Goal: Navigation & Orientation: Find specific page/section

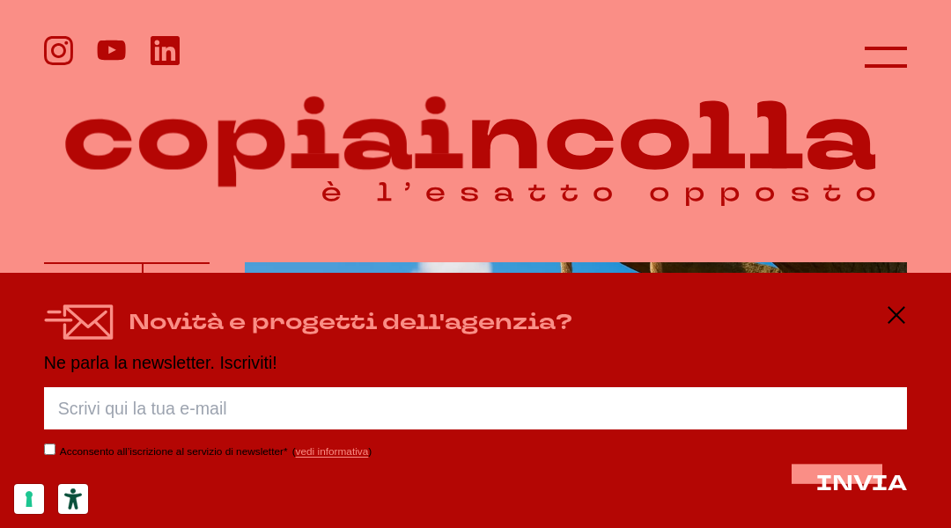
click at [88, 88] on header at bounding box center [475, 49] width 951 height 99
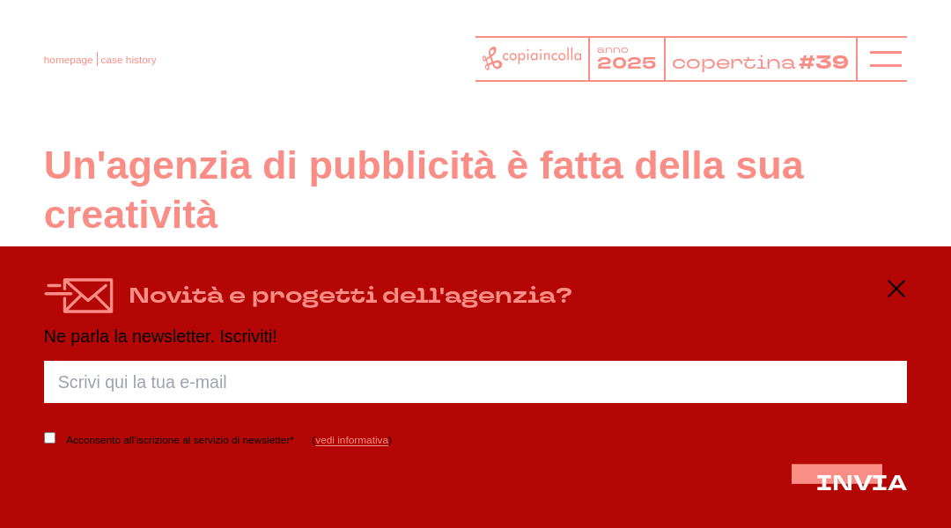
click at [88, 88] on header "homepage case history anno 2025 copertina #39" at bounding box center [475, 51] width 951 height 103
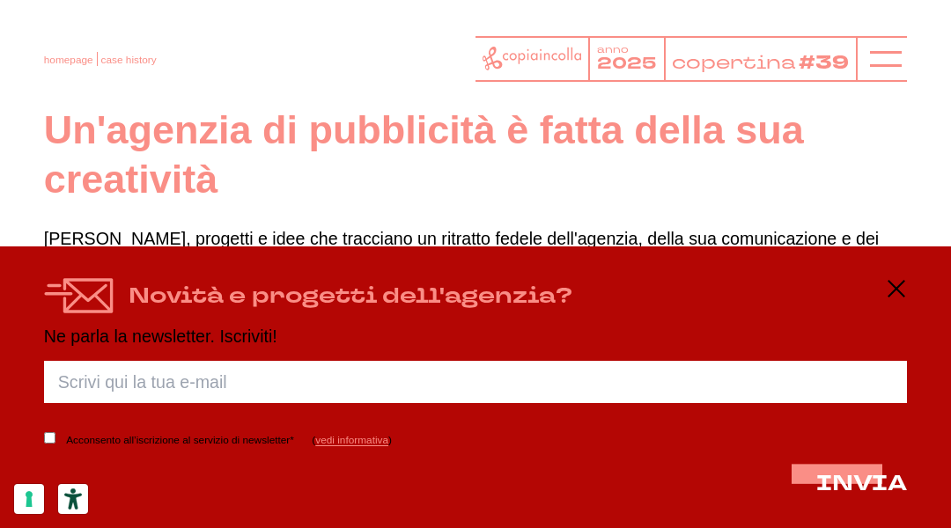
scroll to position [35, 0]
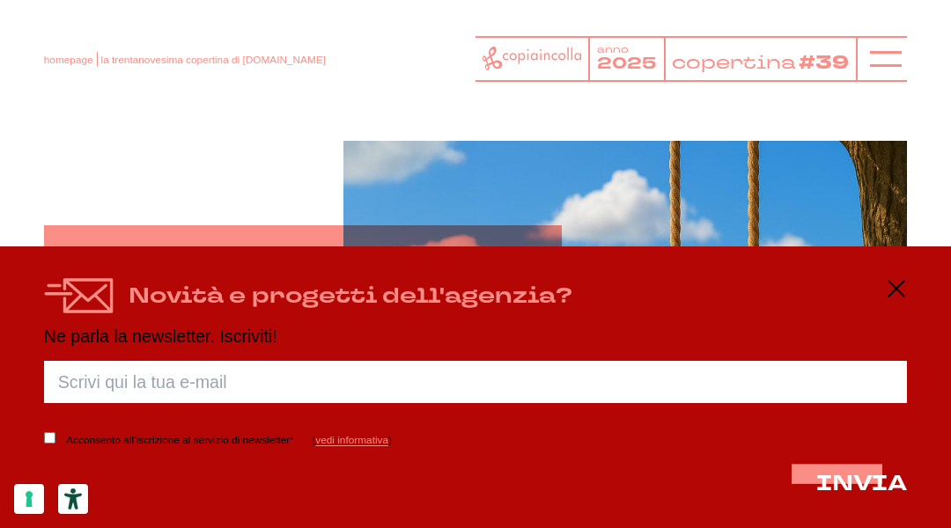
click at [88, 88] on header "homepage la trentanovesima copertina di [DOMAIN_NAME] anno 2025 copertina #39" at bounding box center [475, 51] width 951 height 103
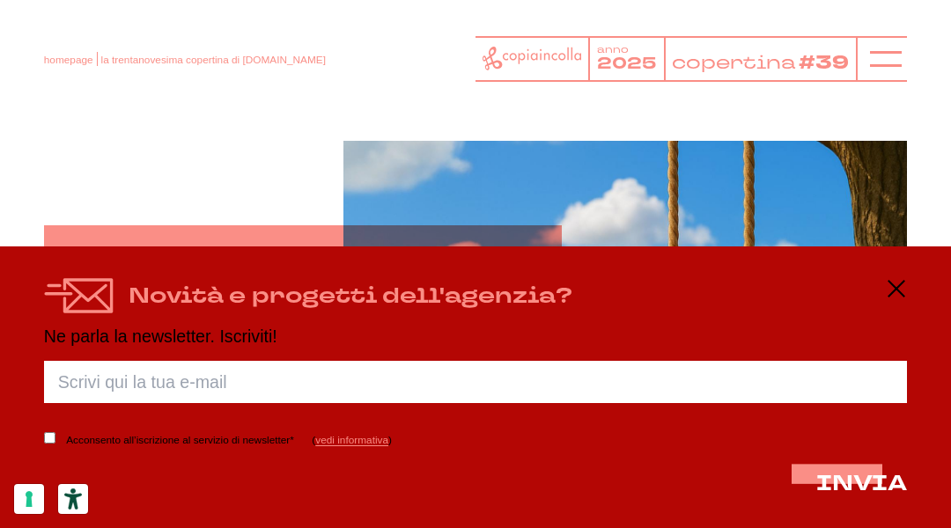
scroll to position [35, 0]
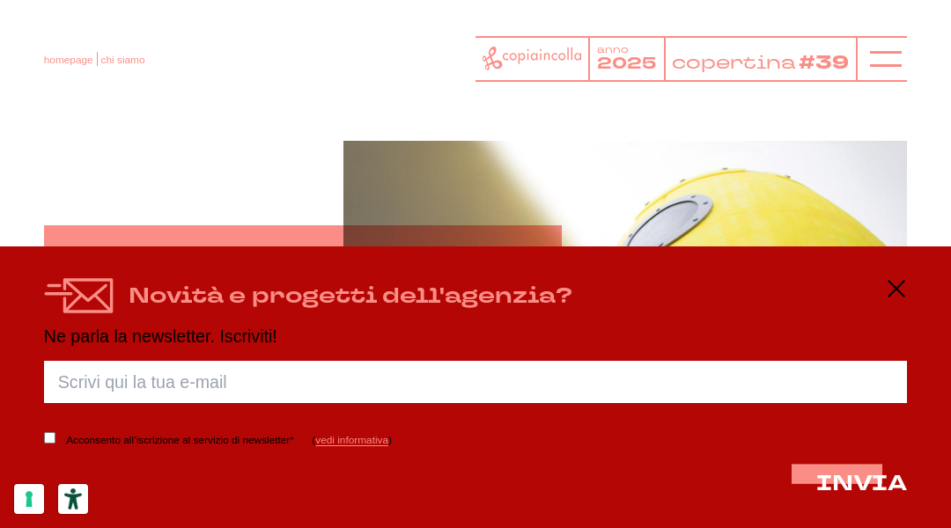
click at [88, 88] on header "homepage chi siamo anno 2025 copertina #39" at bounding box center [475, 51] width 951 height 103
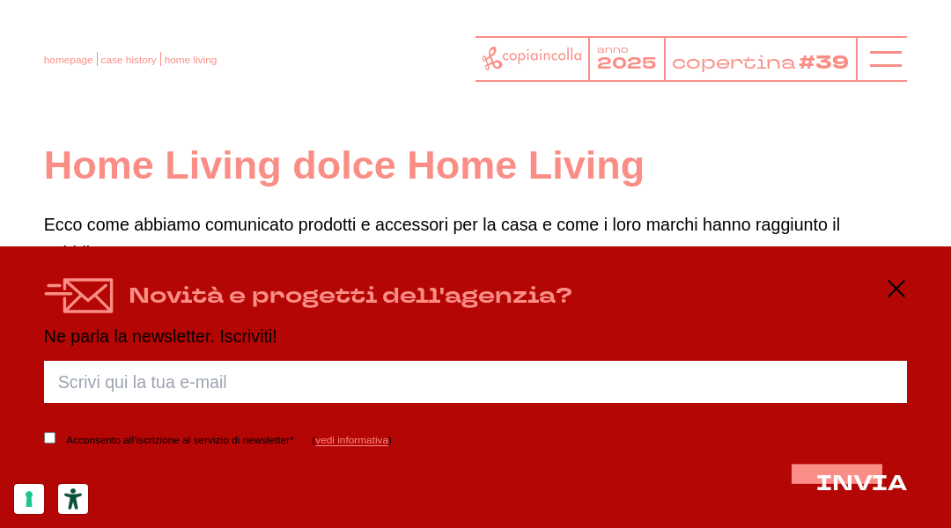
click at [88, 88] on header "homepage case history home living anno 2025 copertina" at bounding box center [475, 51] width 951 height 103
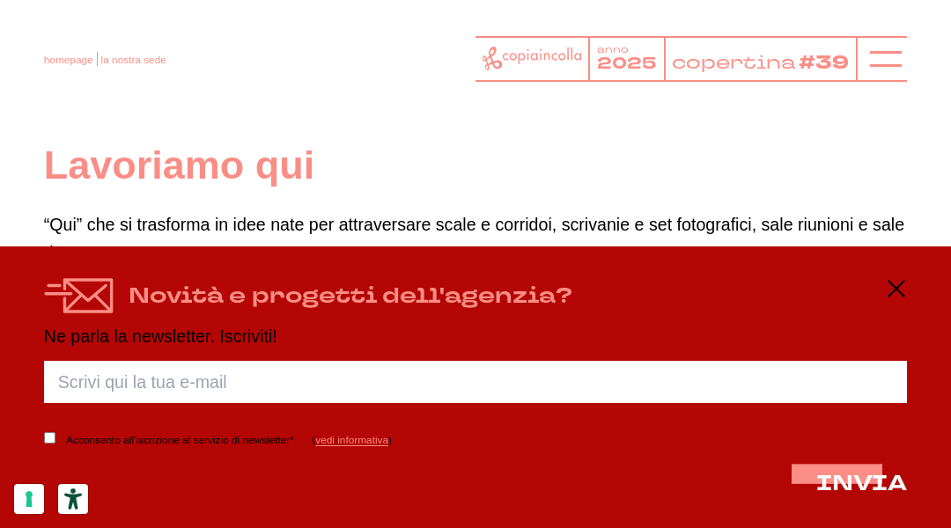
click at [88, 88] on header "homepage la nostra sede anno 2025 copertina #39" at bounding box center [475, 51] width 951 height 103
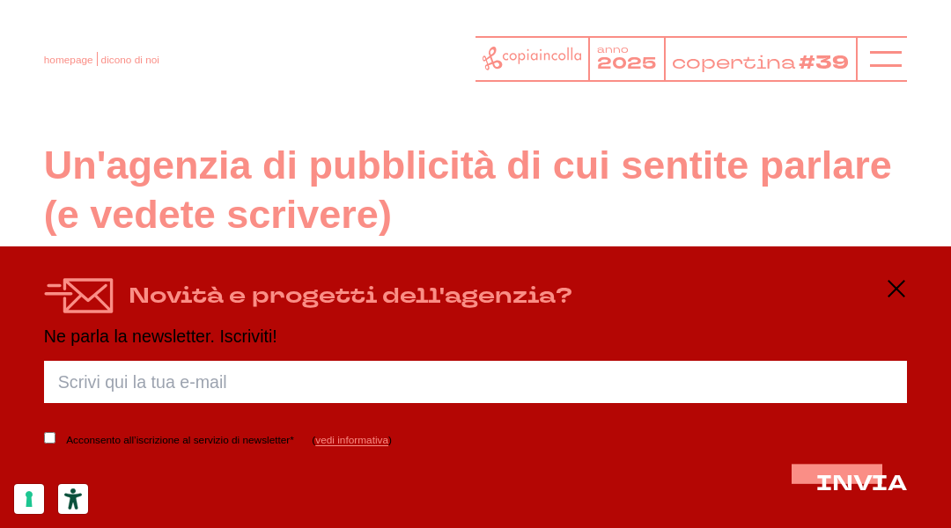
click at [88, 88] on header "homepage dicono di noi anno 2025 copertina #39" at bounding box center [475, 51] width 951 height 103
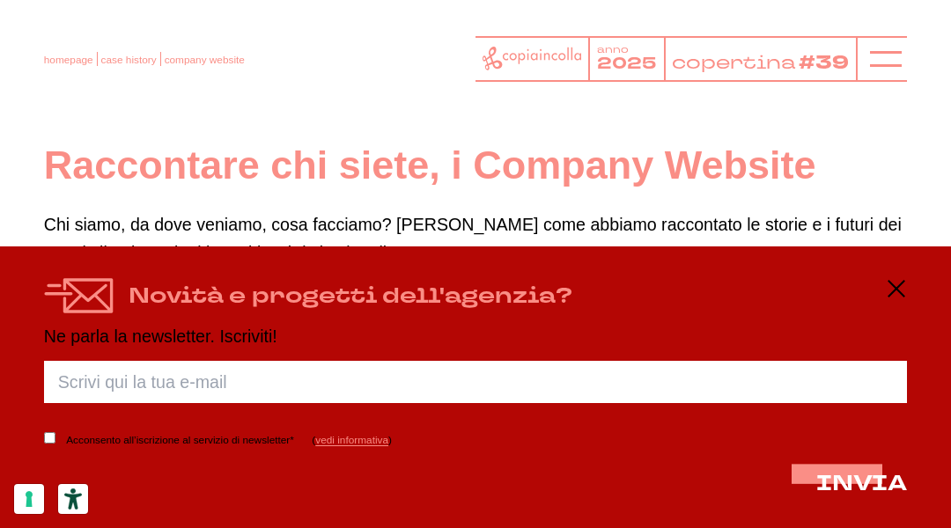
click at [88, 88] on header "homepage case history company website anno 2025 copertina #39" at bounding box center [475, 51] width 951 height 103
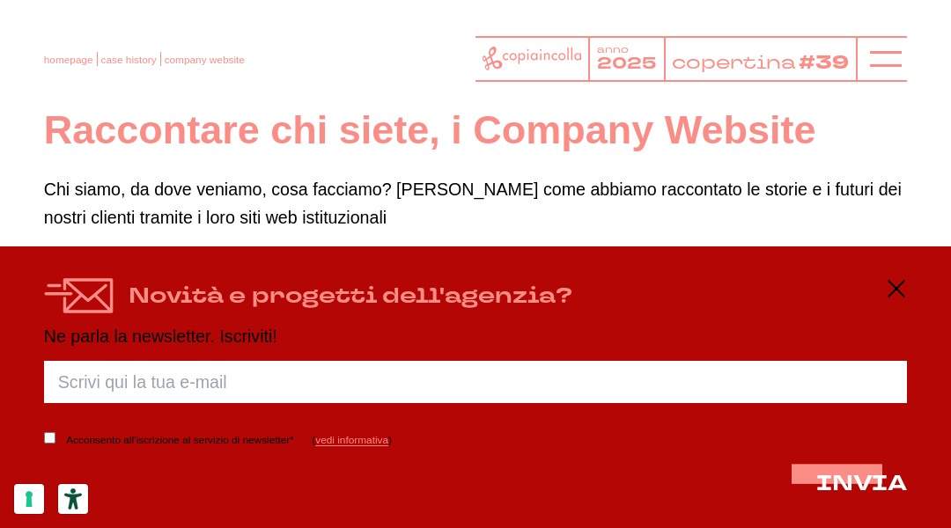
scroll to position [35, 0]
